Goal: Task Accomplishment & Management: Manage account settings

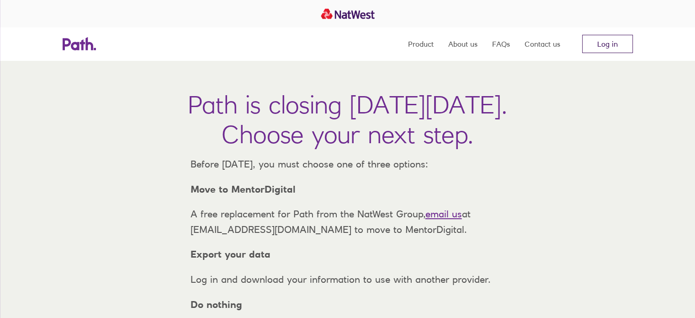
click at [604, 45] on link "Log in" at bounding box center [608, 44] width 51 height 18
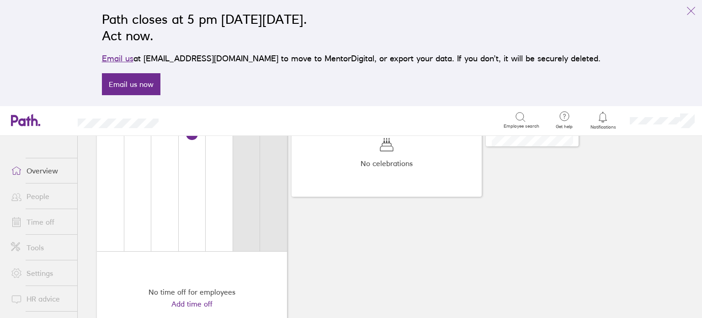
scroll to position [183, 0]
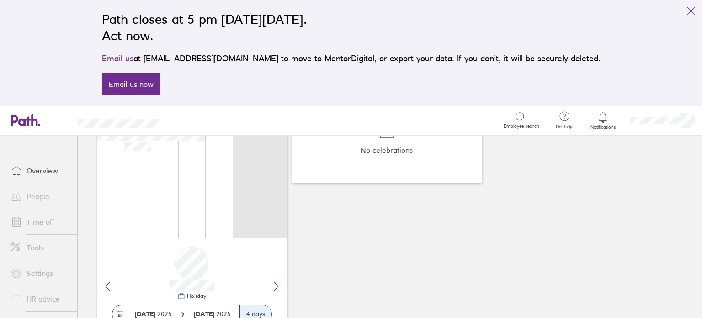
click at [37, 219] on link "Time off" at bounding box center [41, 222] width 74 height 18
